Goal: Find contact information: Find contact information

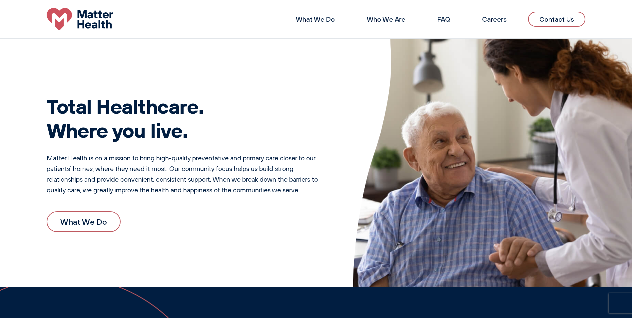
click at [550, 17] on link "Contact Us" at bounding box center [556, 19] width 57 height 15
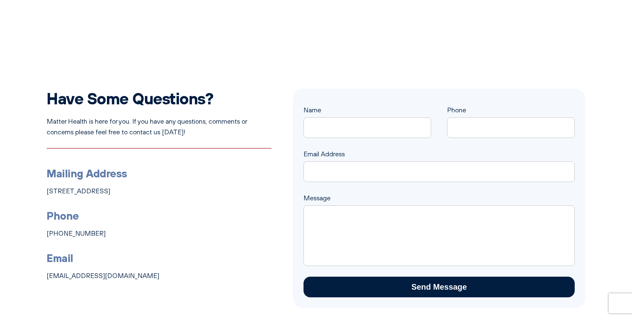
scroll to position [100, 0]
